Goal: Task Accomplishment & Management: Manage account settings

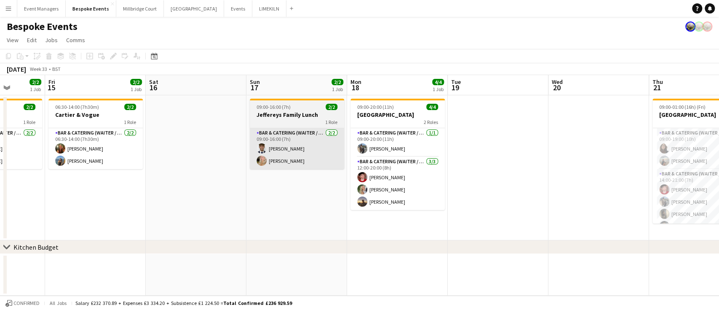
scroll to position [0, 359]
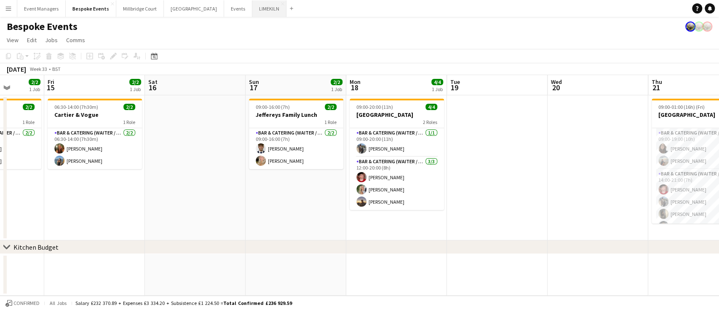
click at [252, 12] on button "LIMEKILN Close" at bounding box center [269, 8] width 34 height 16
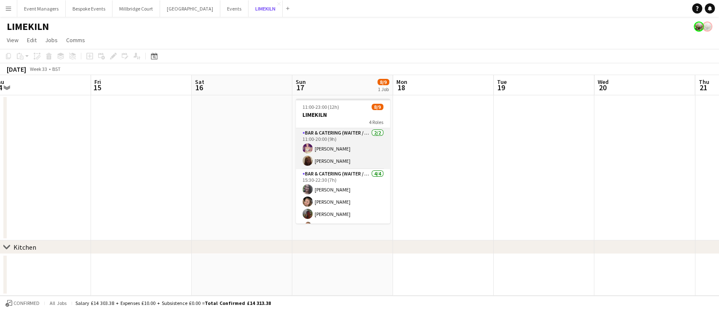
scroll to position [80, 0]
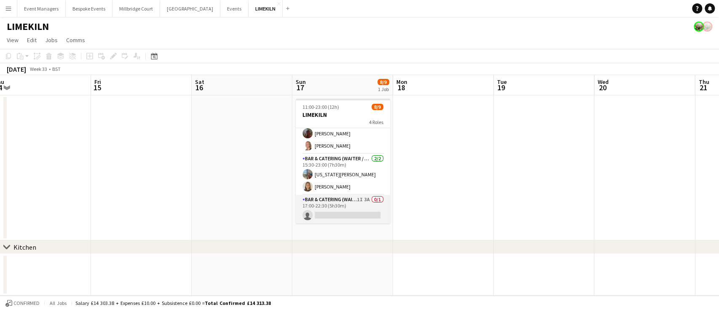
click at [338, 211] on app-card-role "Bar & Catering (Waiter / waitress) 1I 3A 0/1 17:00-22:30 (5h30m) single-neutral…" at bounding box center [343, 209] width 94 height 29
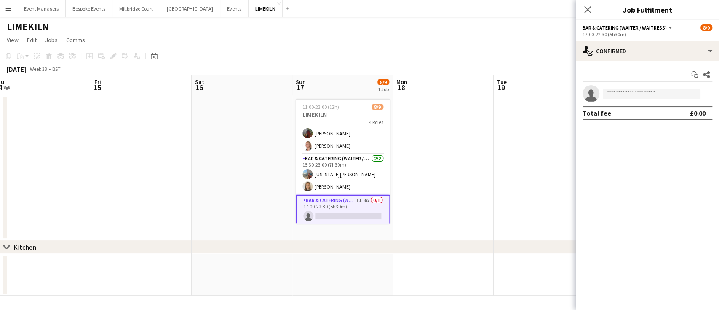
click at [630, 39] on app-options-switcher "Bar & Catering (Waiter / waitress) All roles Bar & Catering (Waiter / waitress)…" at bounding box center [647, 30] width 143 height 21
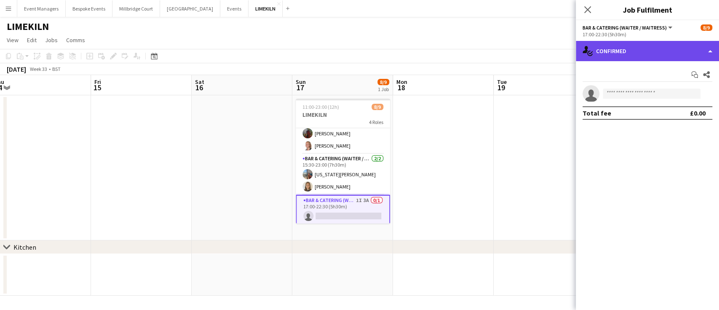
click at [647, 57] on div "single-neutral-actions-check-2 Confirmed" at bounding box center [647, 51] width 143 height 20
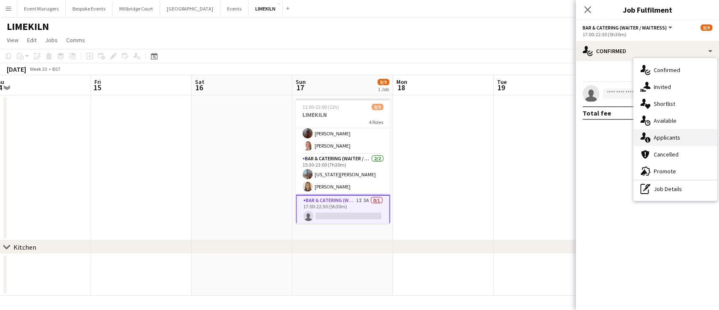
click at [668, 131] on div "single-neutral-actions-information Applicants" at bounding box center [675, 137] width 83 height 17
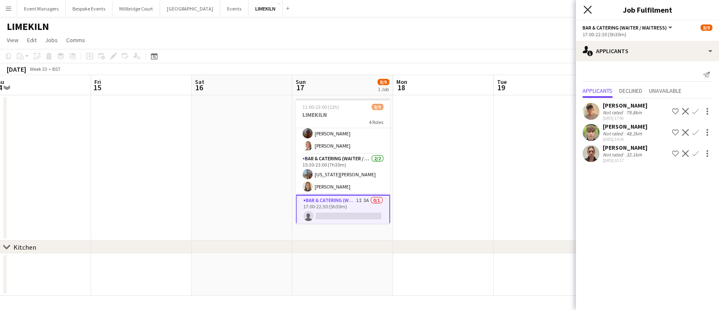
click at [590, 9] on icon "Close pop-in" at bounding box center [588, 9] width 8 height 8
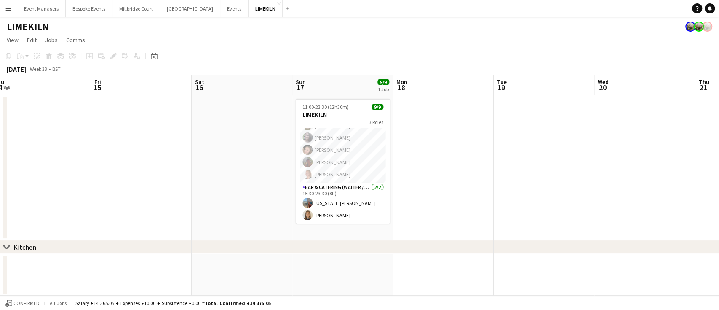
scroll to position [64, 0]
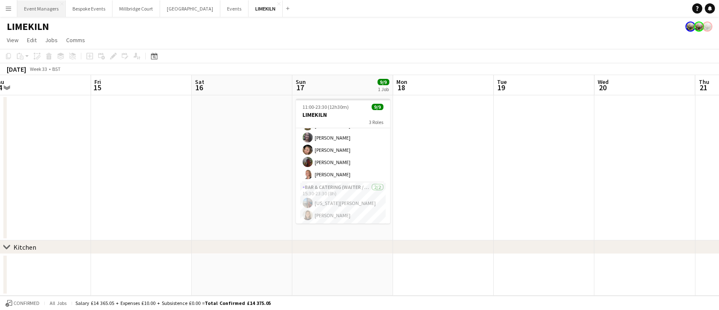
click at [46, 8] on button "Event Managers Close" at bounding box center [41, 8] width 48 height 16
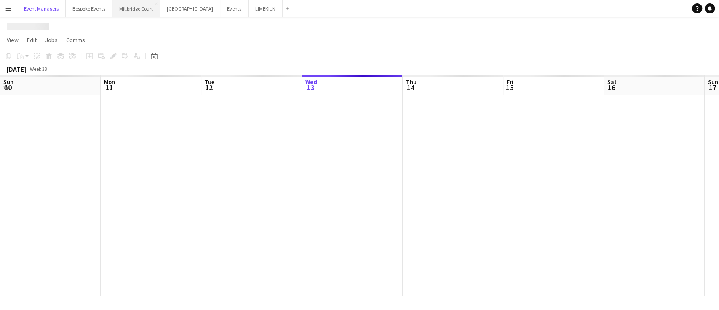
scroll to position [0, 201]
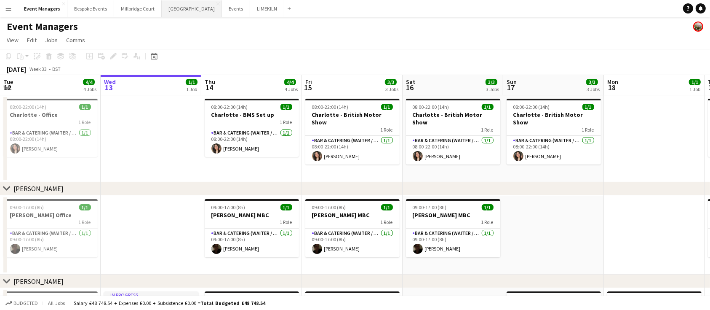
click at [173, 8] on button "[GEOGRAPHIC_DATA] Close" at bounding box center [192, 8] width 60 height 16
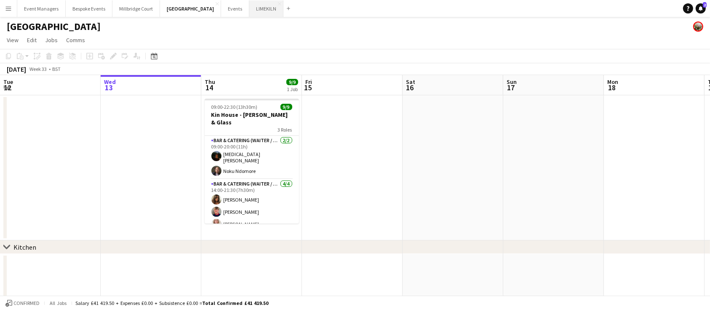
click at [249, 7] on button "LIMEKILN Close" at bounding box center [266, 8] width 34 height 16
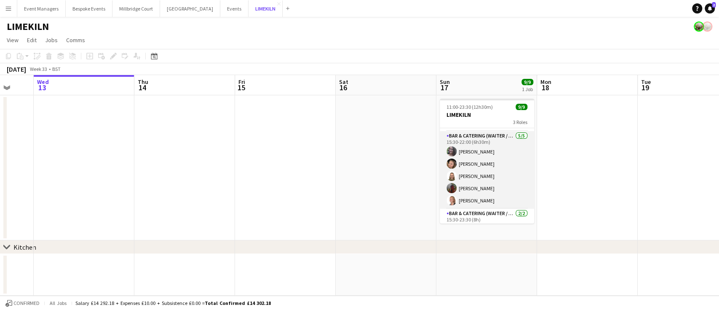
scroll to position [39, 0]
click at [495, 172] on app-card-role "Bar & Catering (Waiter / waitress) [DATE] 15:30-22:00 (6h30m) [PERSON_NAME] [PE…" at bounding box center [487, 169] width 94 height 78
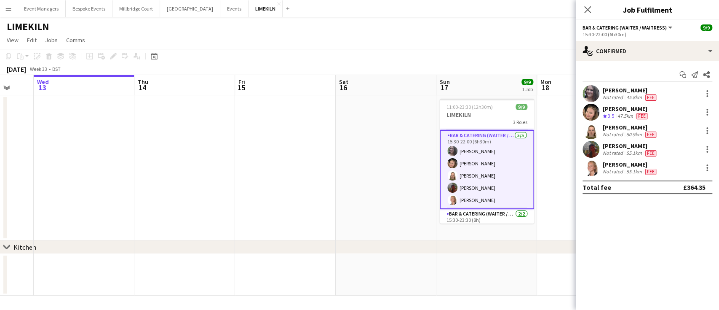
click at [587, 93] on app-user-avatar at bounding box center [591, 93] width 17 height 17
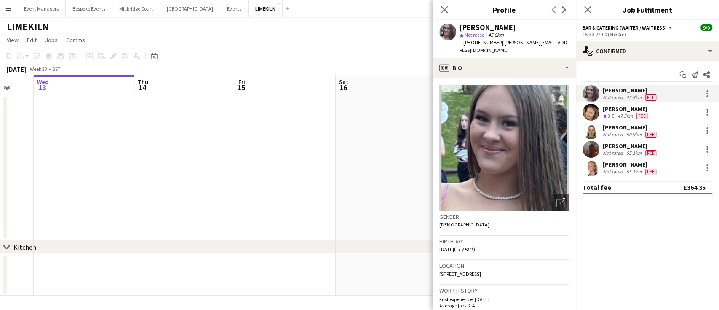
click at [591, 111] on app-user-avatar at bounding box center [591, 112] width 17 height 17
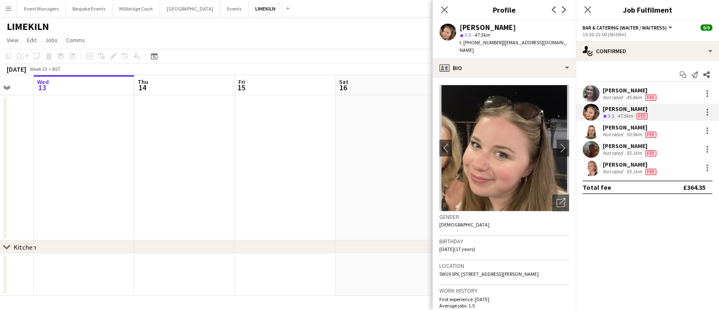
click at [591, 129] on app-user-avatar at bounding box center [591, 130] width 17 height 17
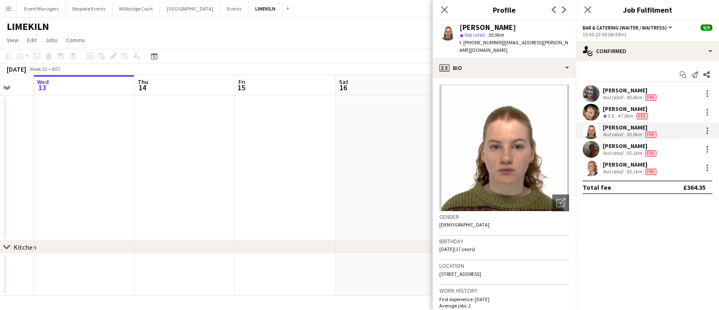
click at [585, 146] on app-user-avatar at bounding box center [591, 149] width 17 height 17
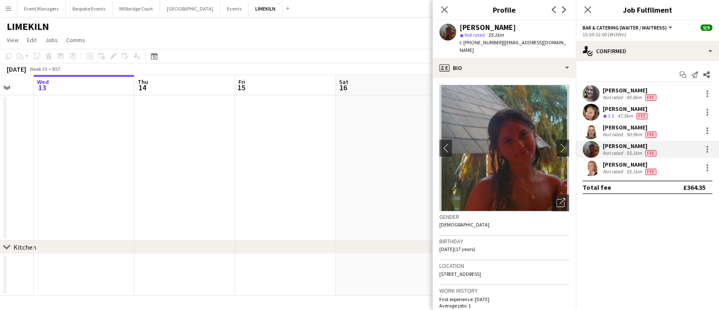
click at [592, 168] on app-user-avatar at bounding box center [591, 167] width 17 height 17
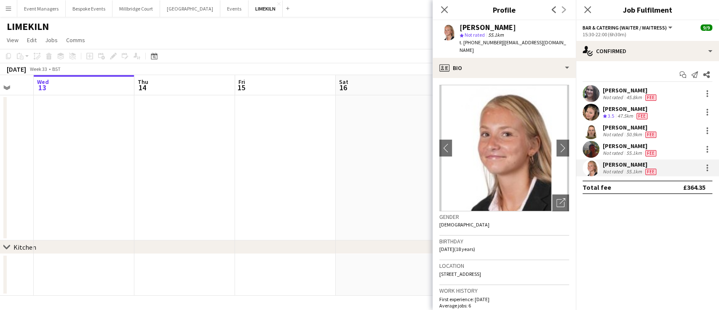
click at [591, 88] on app-user-avatar at bounding box center [591, 93] width 17 height 17
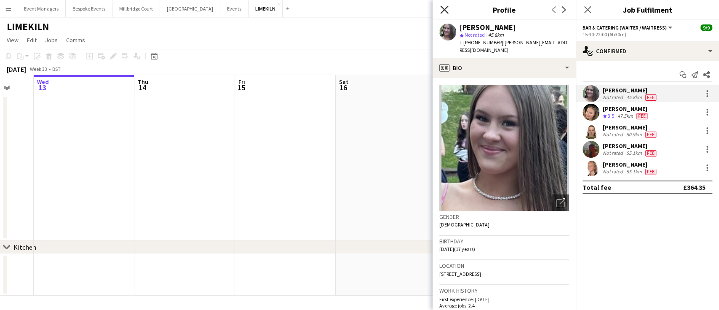
click at [445, 8] on icon "Close pop-in" at bounding box center [444, 9] width 8 height 8
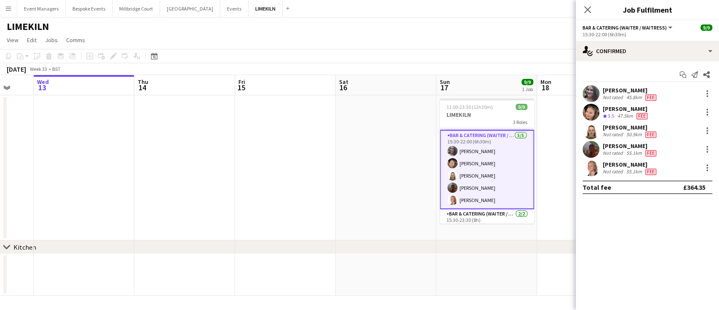
scroll to position [0, 0]
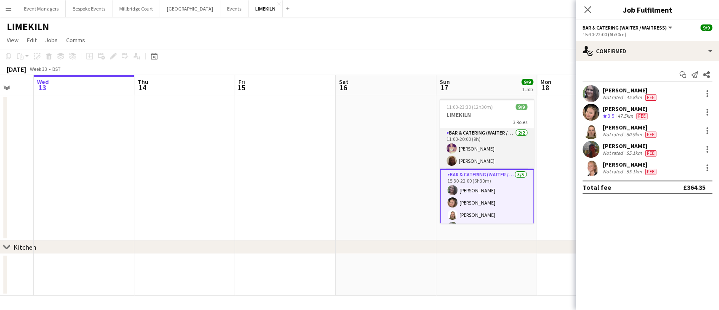
click at [474, 153] on app-card-role "Bar & Catering (Waiter / waitress) [DATE] 11:00-20:00 (9h) [PERSON_NAME] Maddie…" at bounding box center [487, 148] width 94 height 41
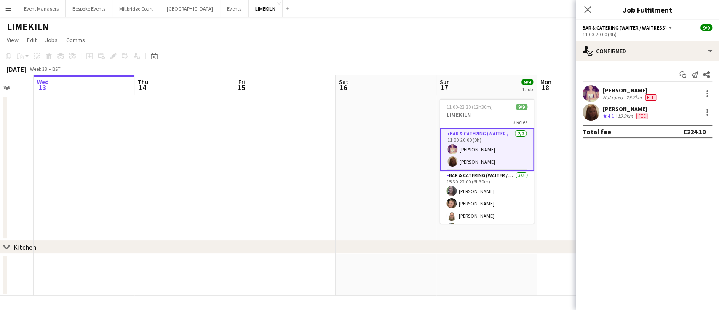
click at [592, 93] on app-user-avatar at bounding box center [591, 93] width 17 height 17
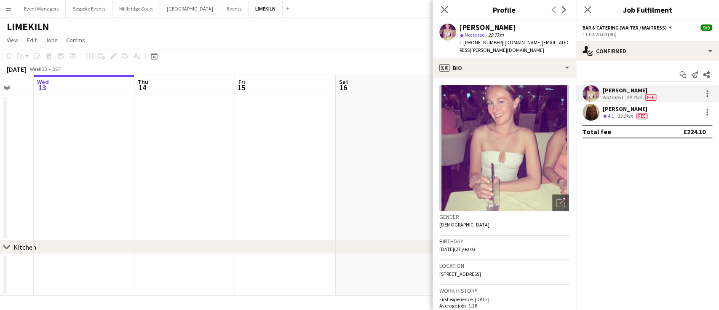
click at [590, 111] on app-user-avatar at bounding box center [591, 112] width 17 height 17
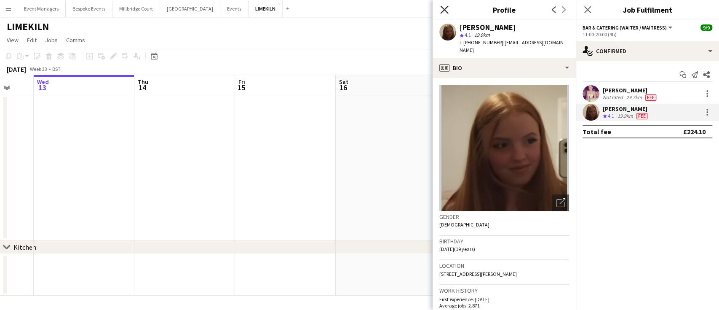
click at [444, 11] on icon "Close pop-in" at bounding box center [444, 9] width 8 height 8
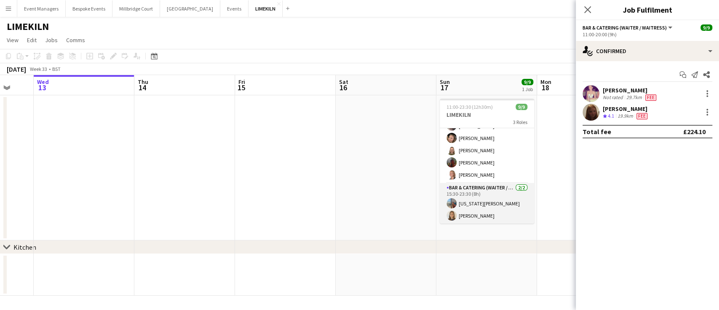
click at [485, 205] on app-card-role "Bar & Catering (Waiter / waitress) [DATE] 15:30-23:30 (8h) [US_STATE][PERSON_NA…" at bounding box center [487, 203] width 94 height 41
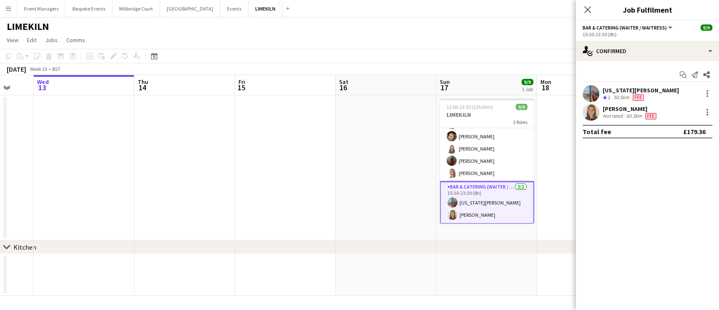
scroll to position [64, 0]
click at [596, 110] on app-user-avatar at bounding box center [591, 112] width 17 height 17
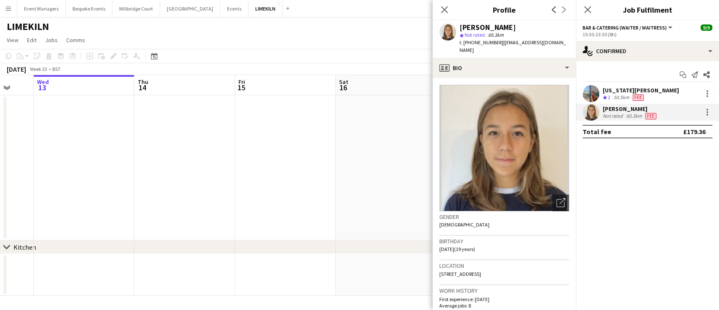
click at [590, 88] on app-user-avatar at bounding box center [591, 93] width 17 height 17
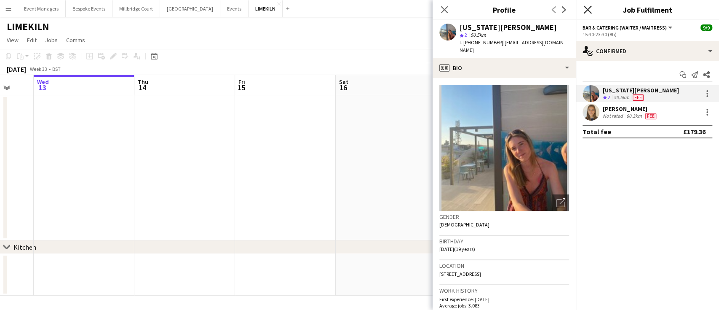
click at [586, 6] on icon "Close pop-in" at bounding box center [588, 9] width 8 height 8
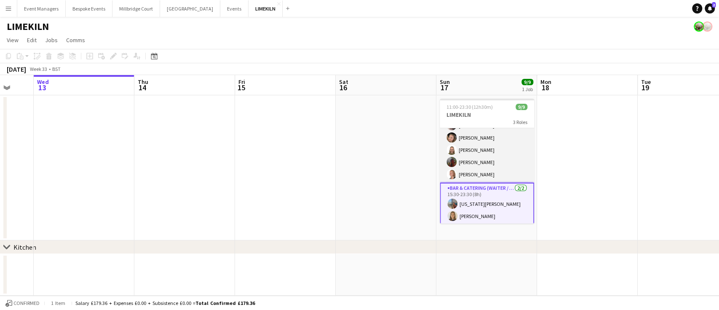
click at [489, 140] on app-card-role "Bar & Catering (Waiter / waitress) [DATE] 15:30-22:00 (6h30m) [PERSON_NAME] [PE…" at bounding box center [487, 144] width 94 height 78
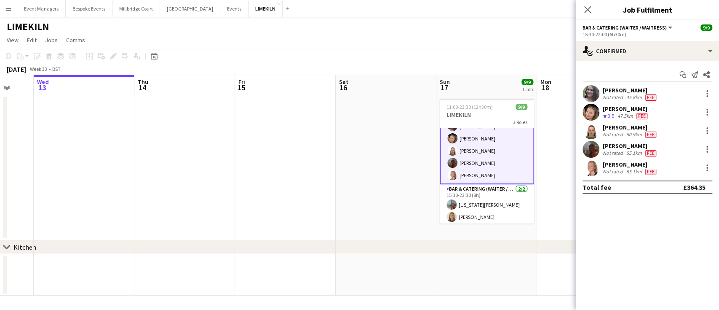
scroll to position [64, 0]
click at [592, 149] on app-user-avatar at bounding box center [591, 149] width 17 height 17
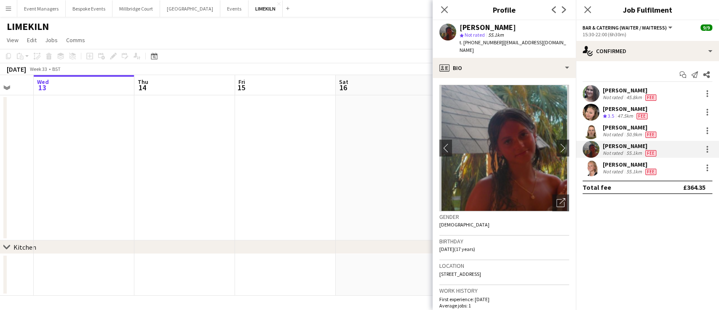
click at [592, 168] on app-user-avatar at bounding box center [591, 167] width 17 height 17
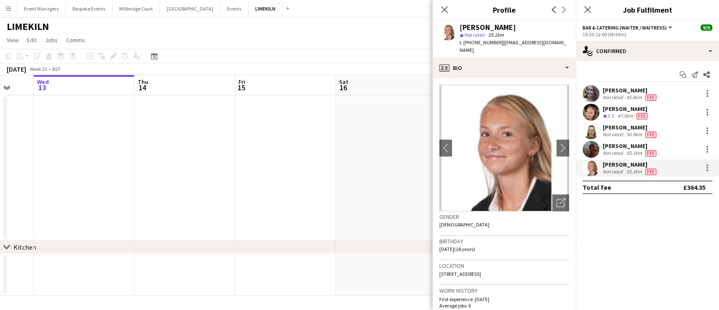
click at [597, 128] on app-user-avatar at bounding box center [591, 130] width 17 height 17
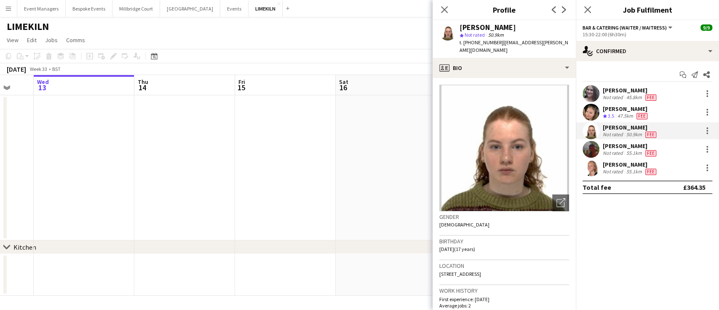
click at [594, 116] on app-user-avatar at bounding box center [591, 112] width 17 height 17
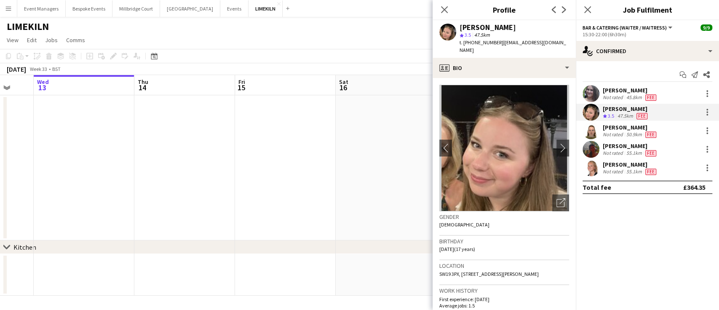
click at [592, 91] on app-user-avatar at bounding box center [591, 93] width 17 height 17
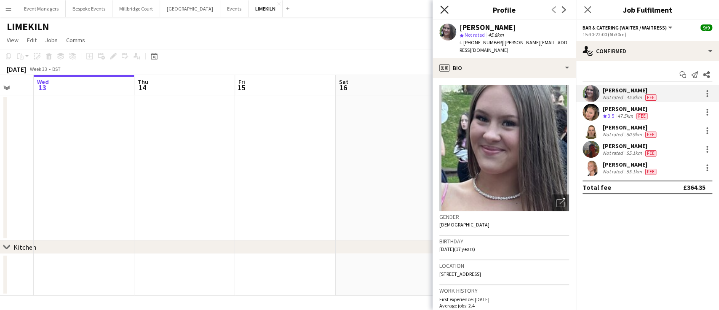
click at [445, 11] on icon at bounding box center [444, 9] width 8 height 8
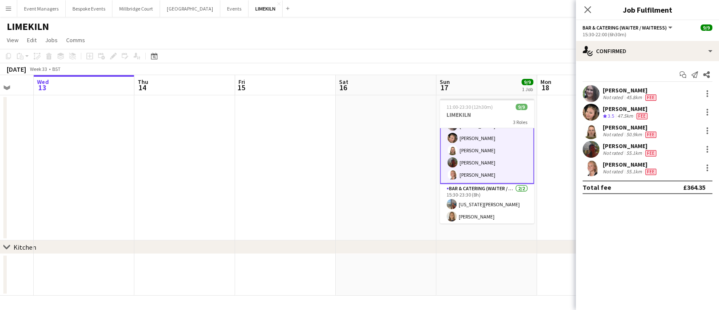
click at [587, 16] on div "Close pop-in" at bounding box center [588, 9] width 24 height 19
click at [588, 5] on app-icon "Close pop-in" at bounding box center [588, 10] width 12 height 12
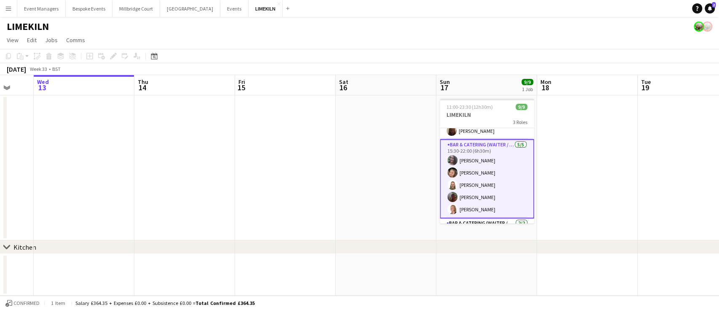
scroll to position [65, 0]
